Goal: Find specific page/section: Find specific page/section

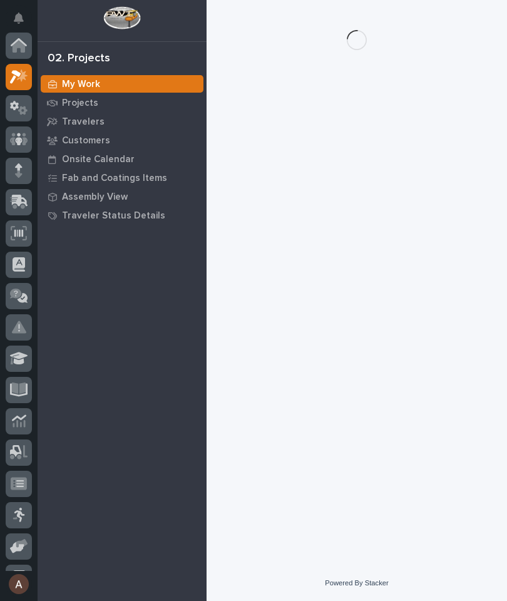
scroll to position [31, 0]
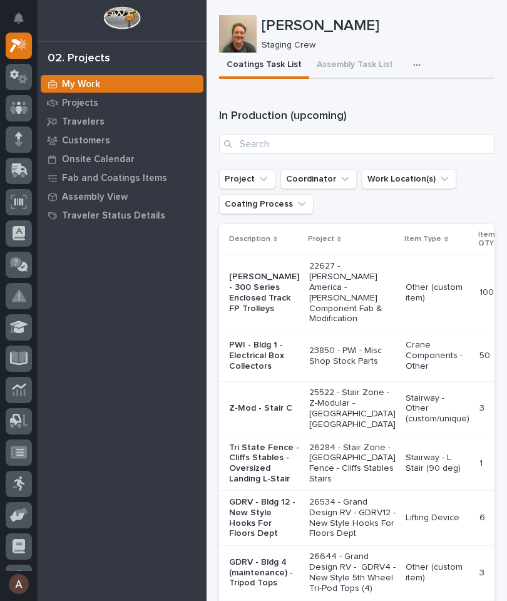
click at [95, 131] on link "Customers" at bounding box center [122, 140] width 169 height 19
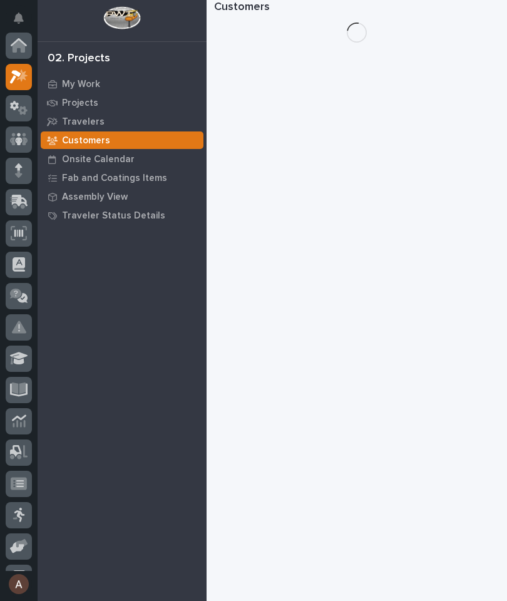
scroll to position [31, 0]
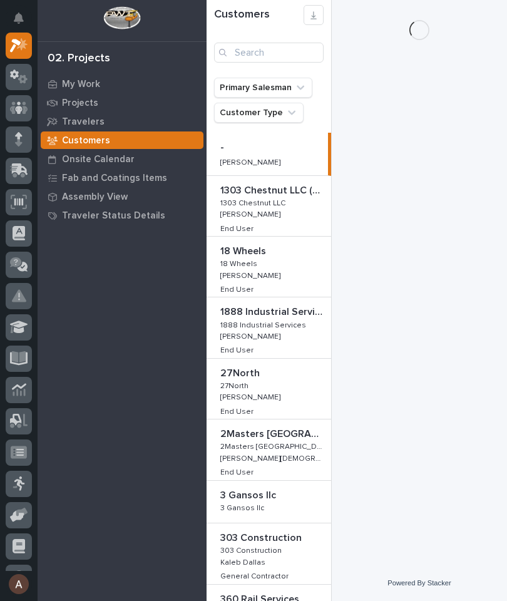
click at [85, 124] on p "Travelers" at bounding box center [83, 121] width 43 height 11
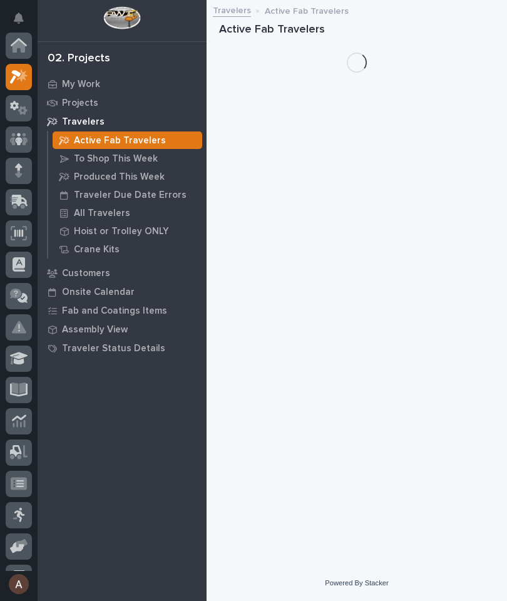
scroll to position [31, 0]
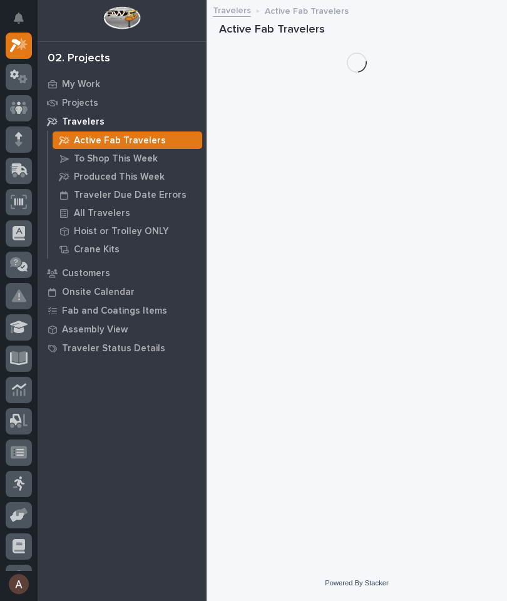
click at [81, 123] on p "Travelers" at bounding box center [83, 121] width 43 height 11
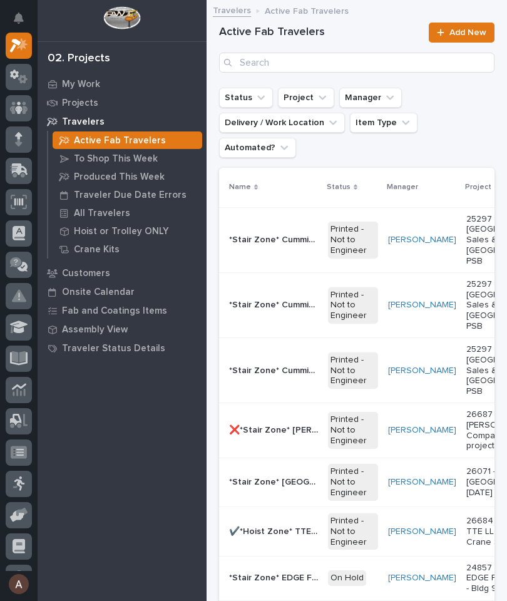
click at [86, 115] on div "Travelers" at bounding box center [122, 122] width 163 height 18
click at [118, 210] on p "All Travelers" at bounding box center [102, 213] width 56 height 11
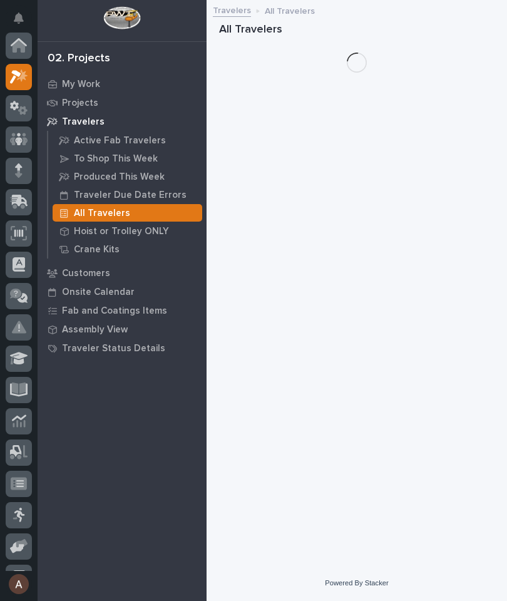
scroll to position [31, 0]
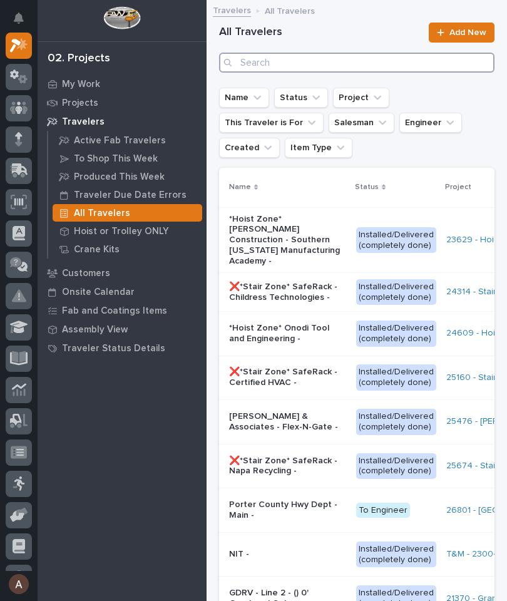
click at [333, 65] on input "Search" at bounding box center [356, 63] width 275 height 20
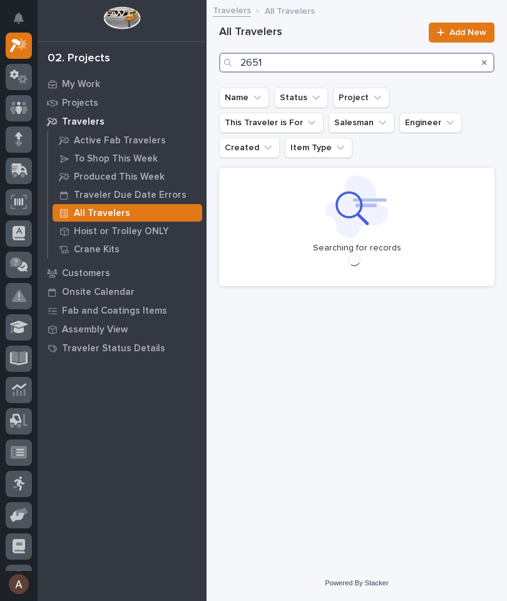
type input "26514"
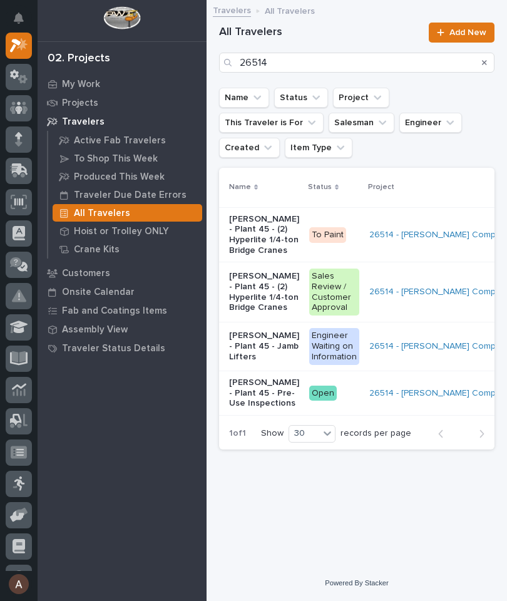
click at [238, 232] on p "[PERSON_NAME] - Plant 45 - (2) Hyperlite 1/4-ton Bridge Cranes" at bounding box center [264, 235] width 70 height 42
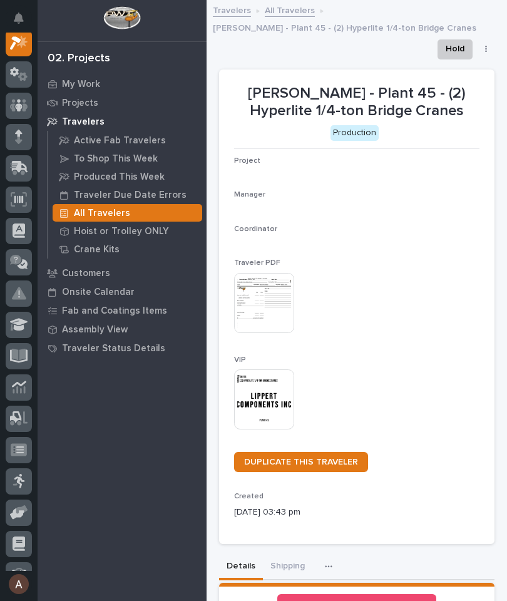
scroll to position [31, 0]
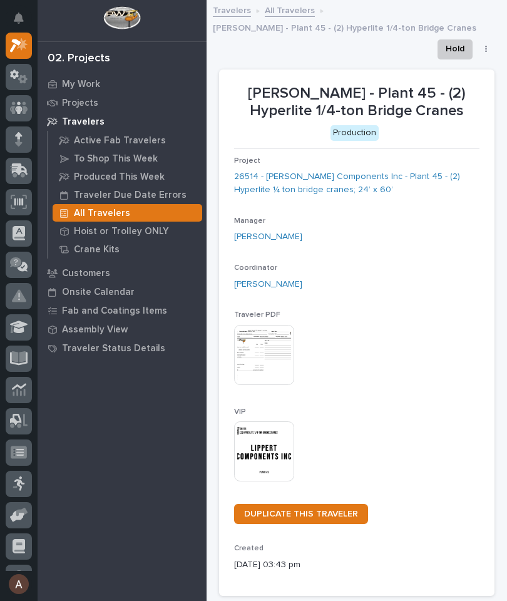
click at [250, 453] on img at bounding box center [264, 451] width 60 height 60
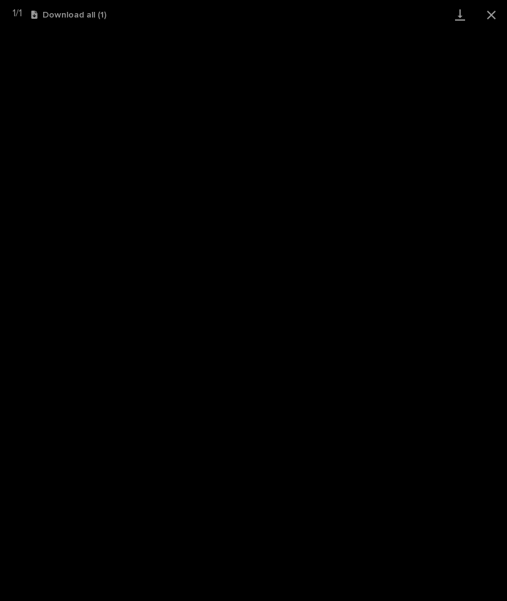
click at [454, 17] on link "Download" at bounding box center [459, 14] width 31 height 29
